Goal: Transaction & Acquisition: Purchase product/service

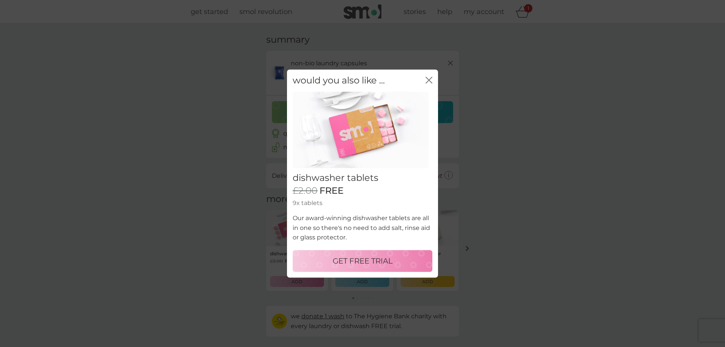
click at [427, 81] on icon "close" at bounding box center [429, 80] width 7 height 7
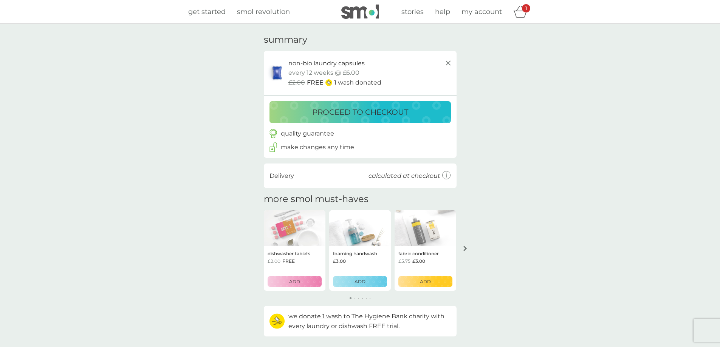
click at [374, 110] on p "proceed to checkout" at bounding box center [360, 112] width 96 height 12
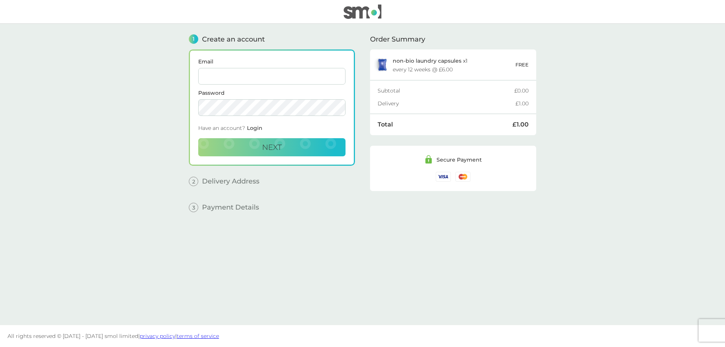
click at [267, 79] on input "Email" at bounding box center [271, 76] width 147 height 17
type input "[EMAIL_ADDRESS][DOMAIN_NAME]"
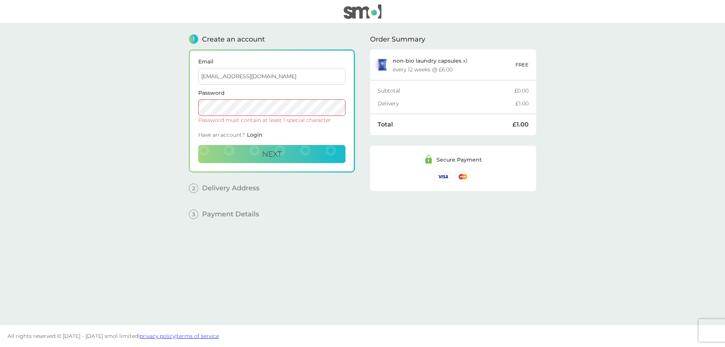
drag, startPoint x: 371, startPoint y: 189, endPoint x: 370, endPoint y: 195, distance: 6.3
click at [371, 189] on div "Secure Payment" at bounding box center [453, 168] width 166 height 45
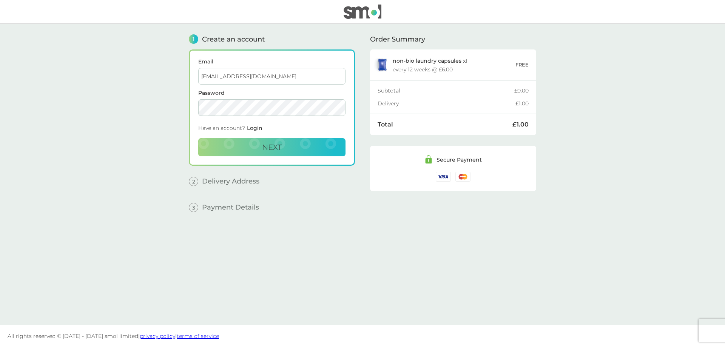
click at [188, 108] on div "1 Create an account Email [EMAIL_ADDRESS][DOMAIN_NAME] Password Have an account…" at bounding box center [362, 175] width 363 height 302
click at [167, 105] on main "1 Create an account Email [EMAIL_ADDRESS][DOMAIN_NAME] Password Have an account…" at bounding box center [362, 175] width 725 height 302
click at [114, 114] on main "1 Create an account Email [EMAIL_ADDRESS][DOMAIN_NAME] Password Have an account…" at bounding box center [362, 175] width 725 height 302
click at [224, 147] on button "Next" at bounding box center [271, 147] width 147 height 18
